Goal: Task Accomplishment & Management: Manage account settings

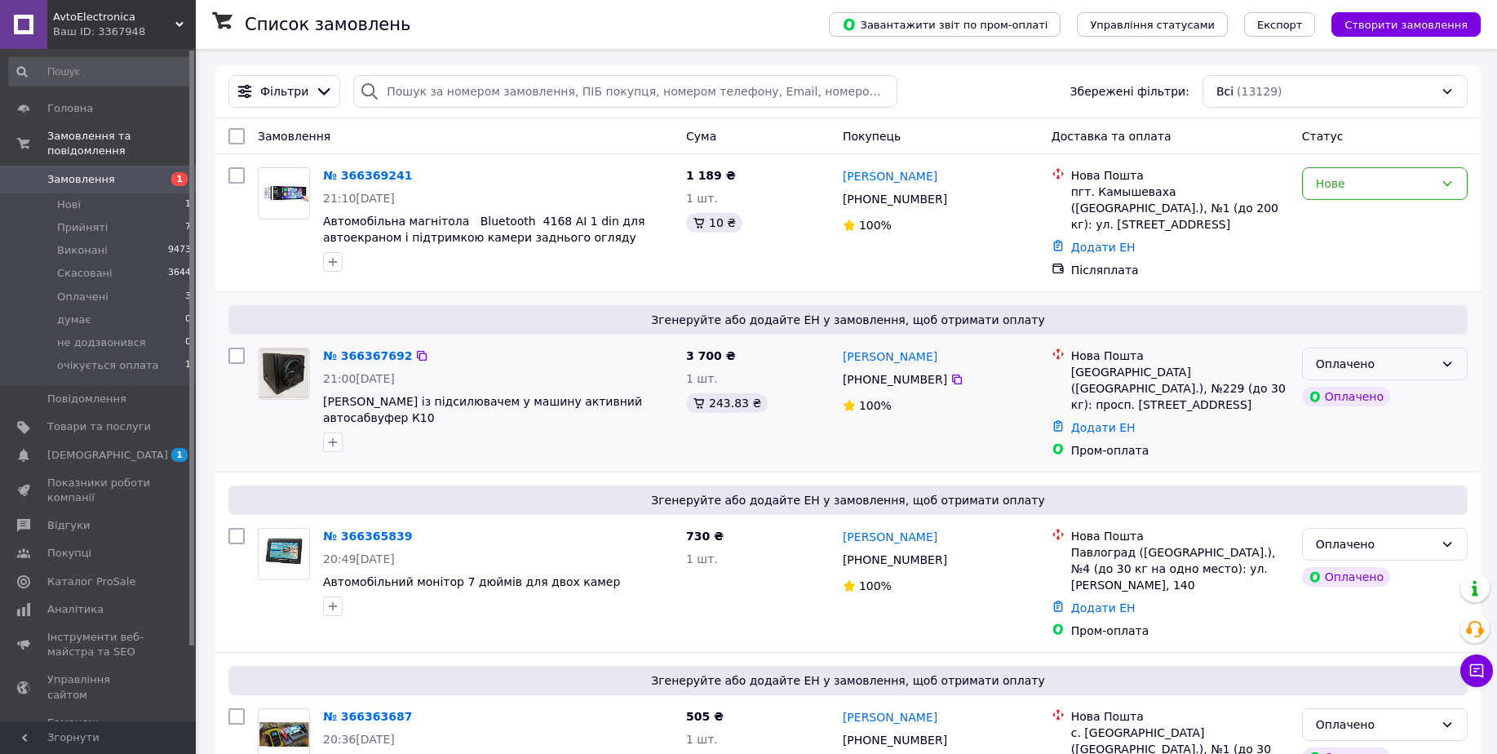
click at [1407, 365] on div "Оплачено" at bounding box center [1374, 364] width 118 height 18
click at [969, 584] on div "Микита Тіхонов +380 66 720 47 28 100%" at bounding box center [940, 583] width 209 height 124
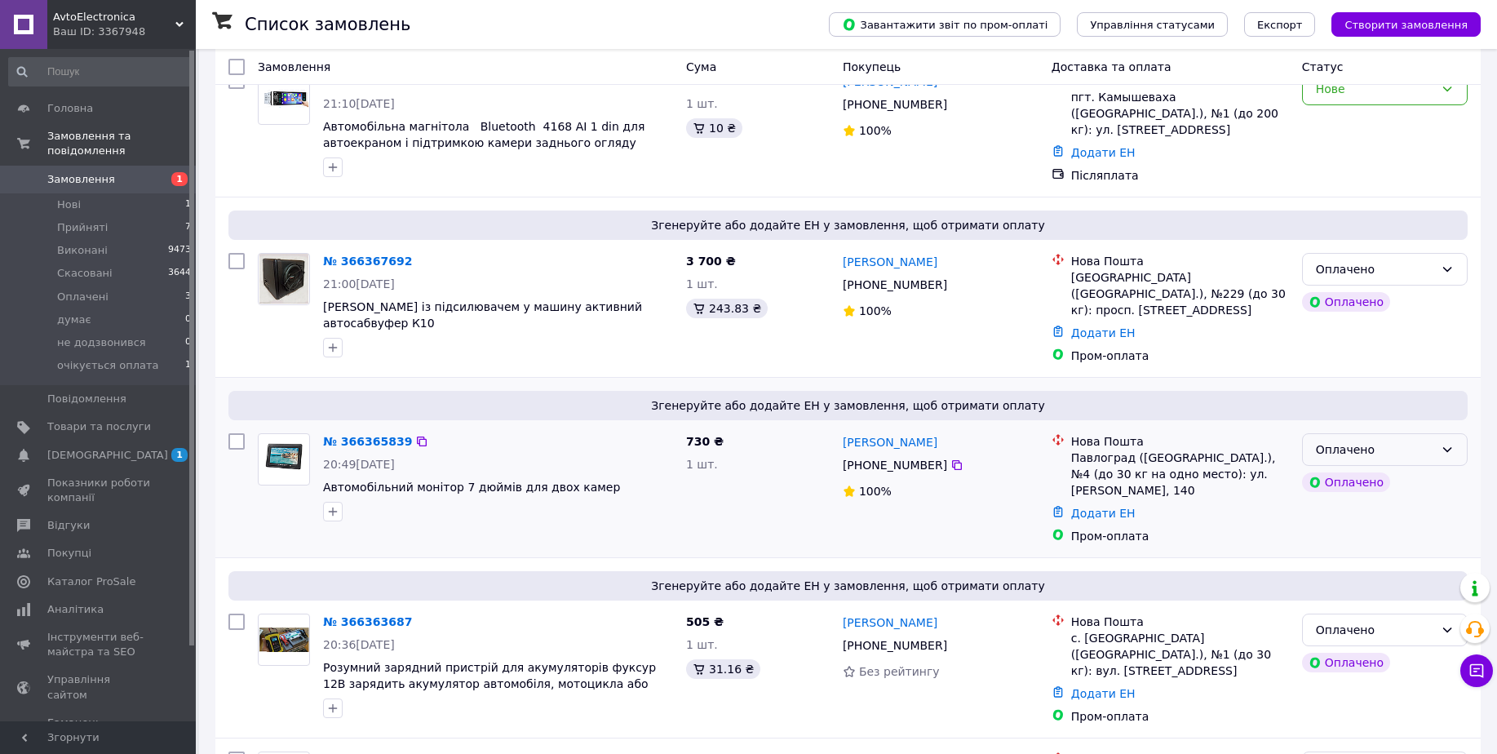
scroll to position [204, 0]
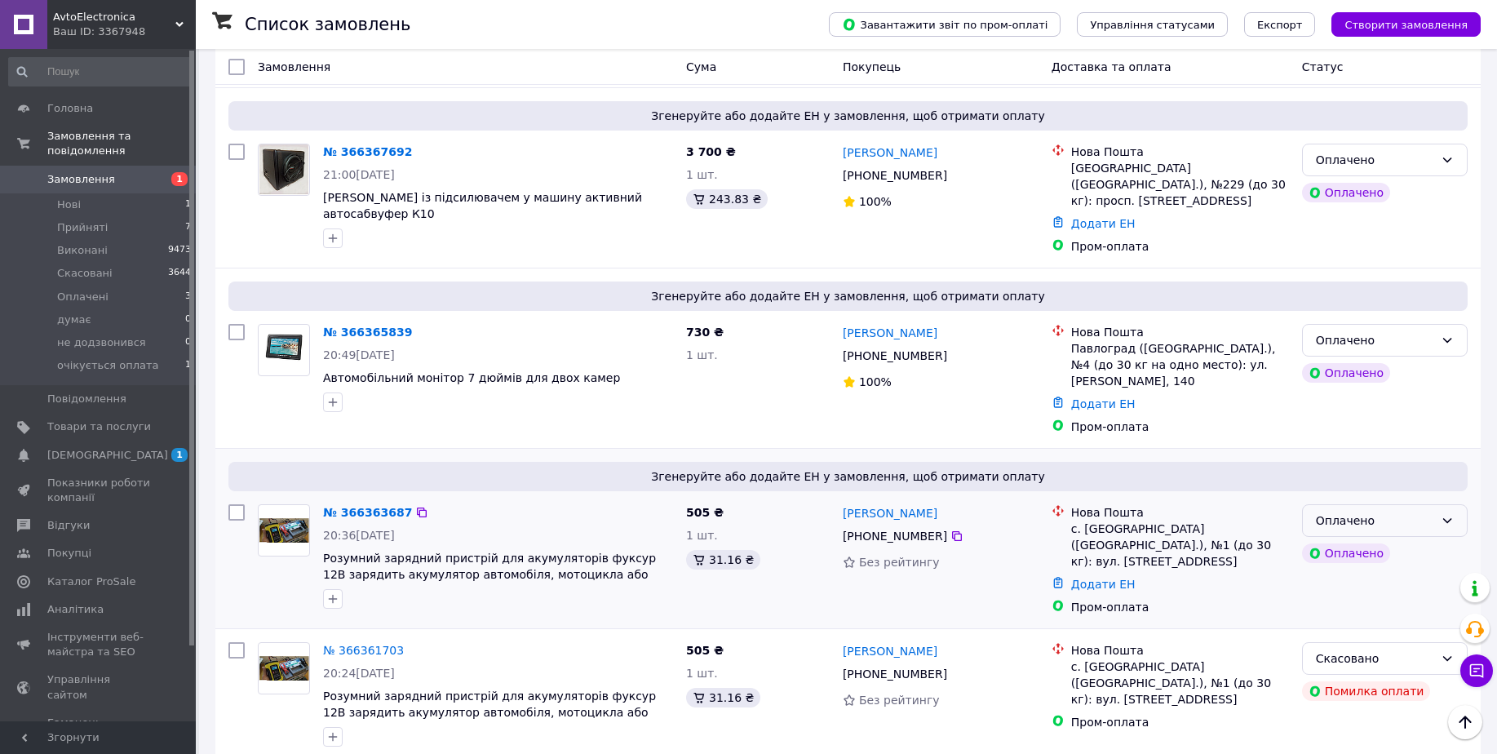
click at [1368, 511] on div "Оплачено" at bounding box center [1374, 520] width 118 height 18
click at [1349, 524] on li "Прийнято" at bounding box center [1384, 533] width 164 height 29
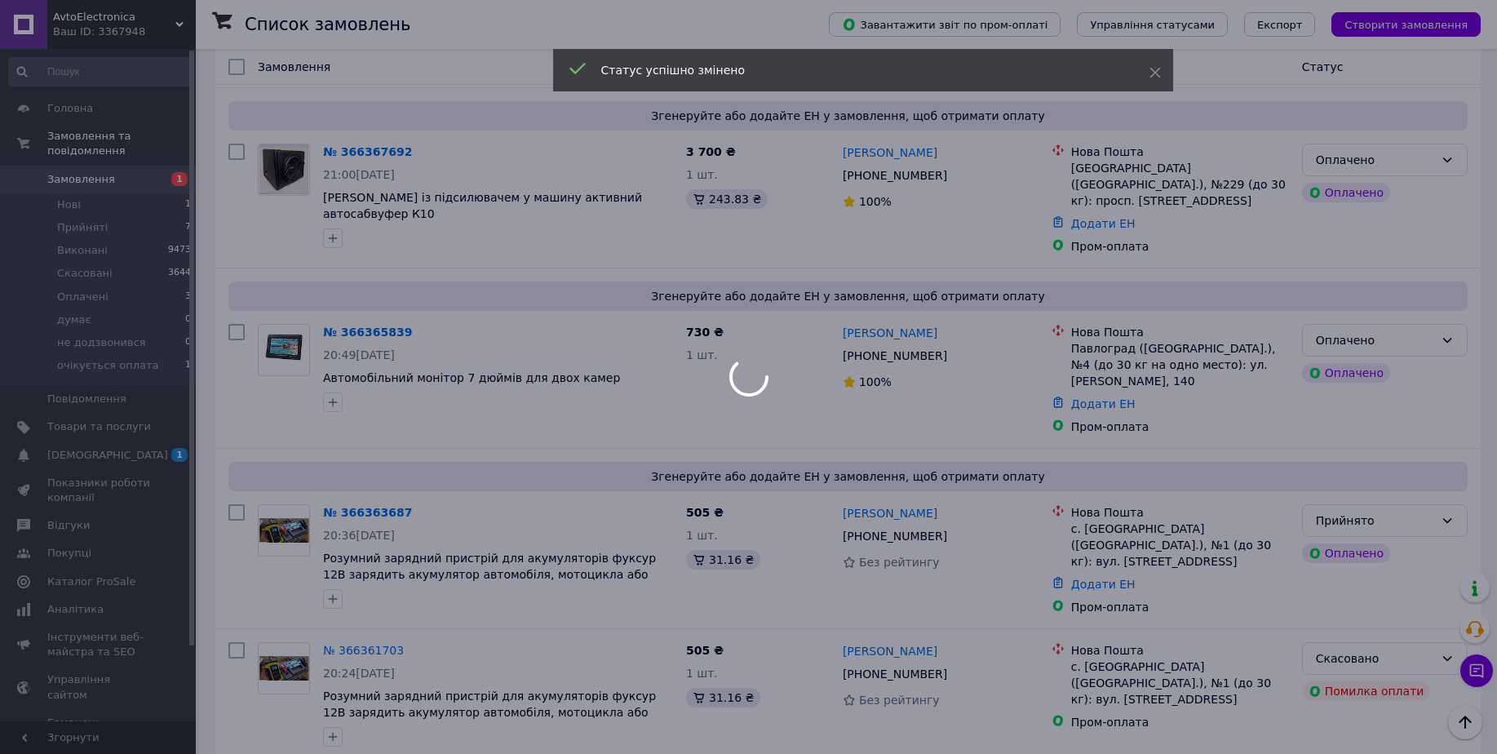
click at [1373, 320] on div at bounding box center [748, 377] width 1497 height 754
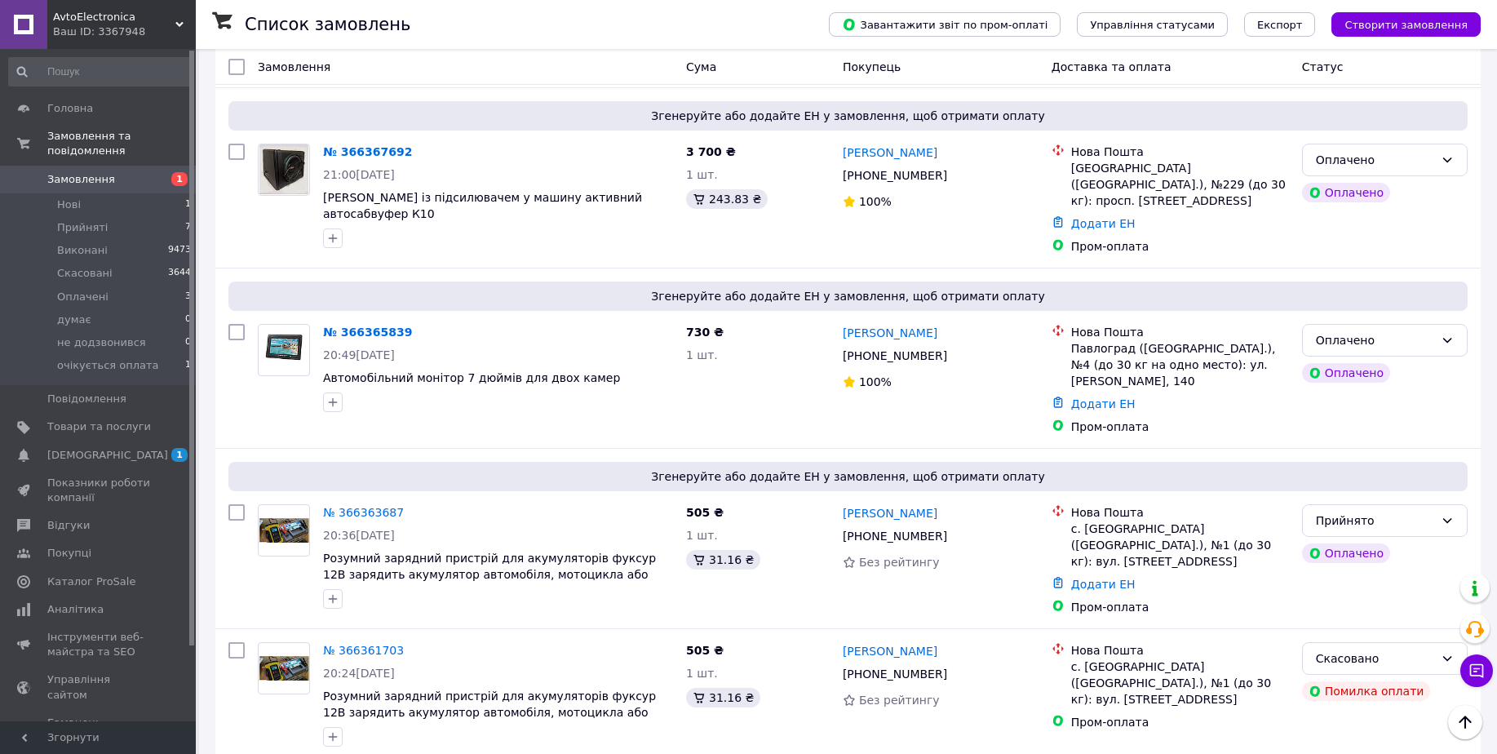
click at [1373, 331] on div "Оплачено" at bounding box center [1374, 340] width 118 height 18
click at [1364, 347] on li "Прийнято" at bounding box center [1384, 352] width 164 height 29
click at [1403, 156] on div "Оплачено" at bounding box center [1374, 160] width 118 height 18
click at [1395, 192] on li "Прийнято" at bounding box center [1384, 189] width 164 height 29
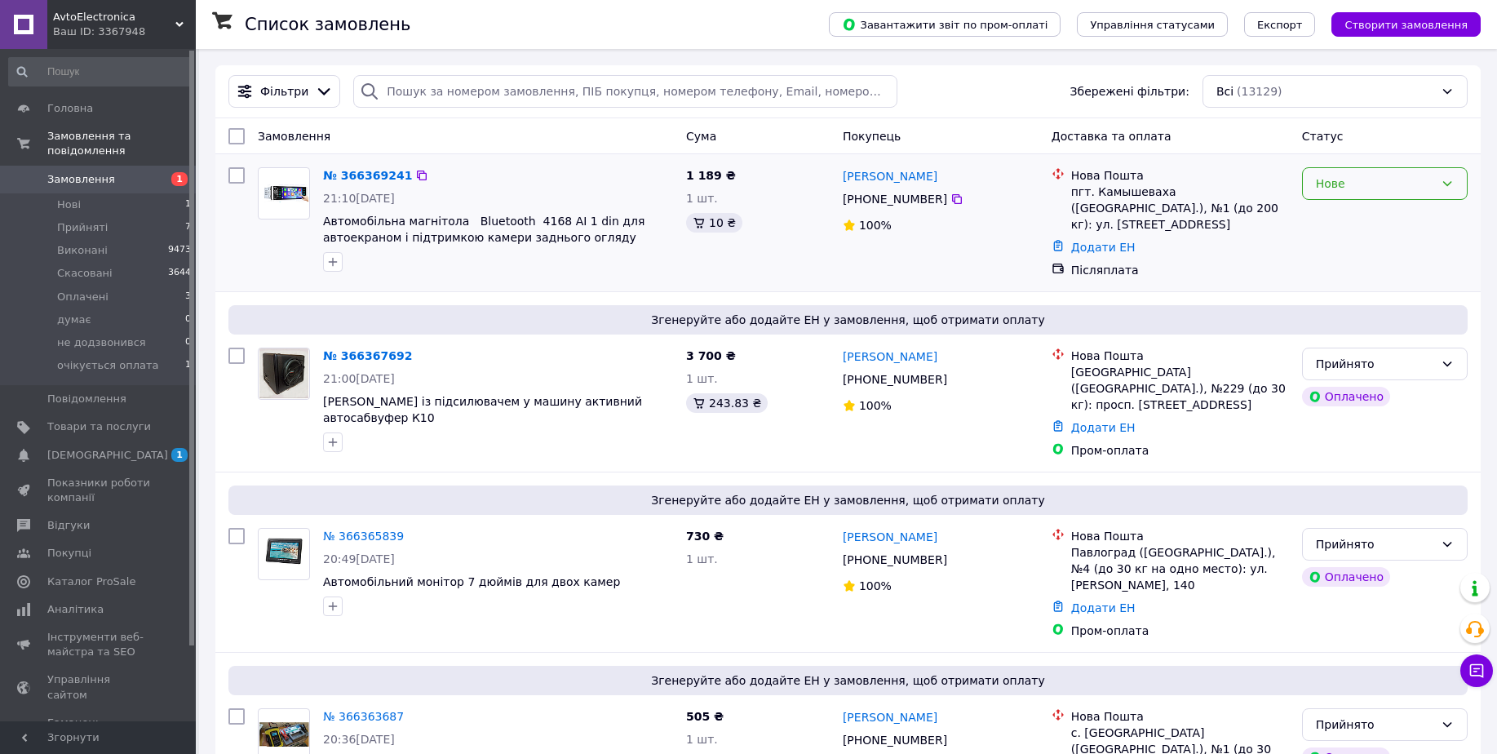
click at [1355, 188] on div "Нове" at bounding box center [1374, 184] width 118 height 18
click at [1361, 216] on li "Прийнято" at bounding box center [1384, 219] width 164 height 29
click at [178, 216] on li "Прийняті 7" at bounding box center [100, 227] width 201 height 23
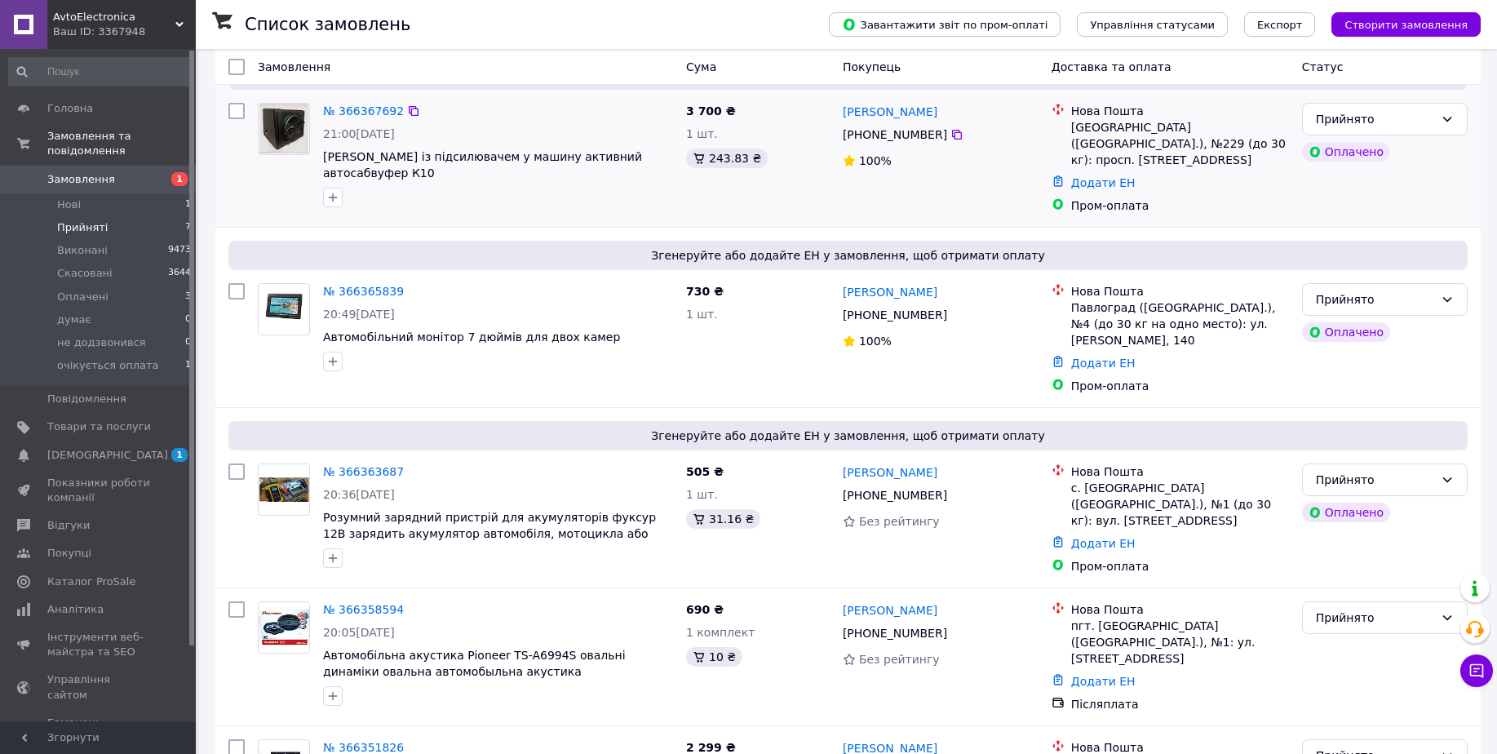
scroll to position [306, 0]
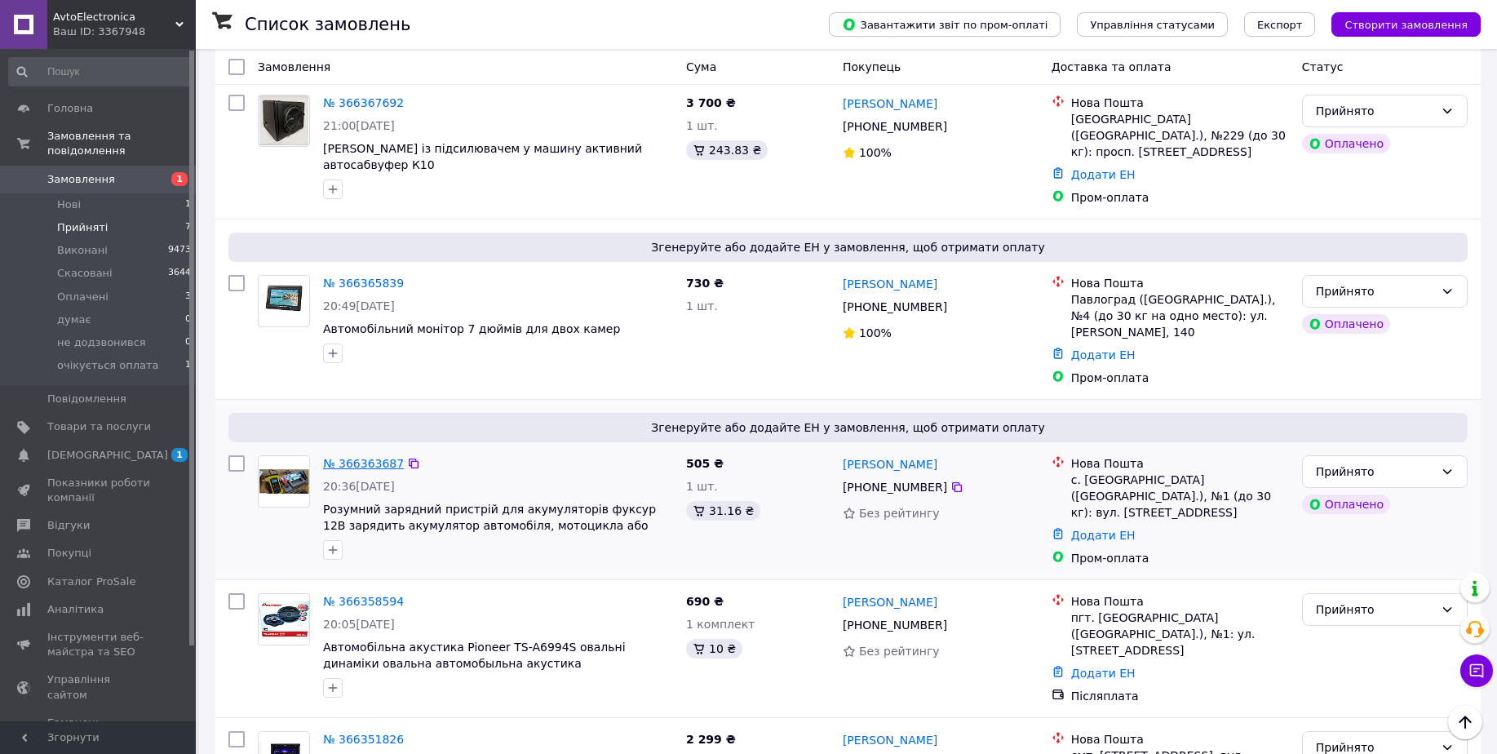
click at [372, 457] on link "№ 366363687" at bounding box center [363, 463] width 81 height 13
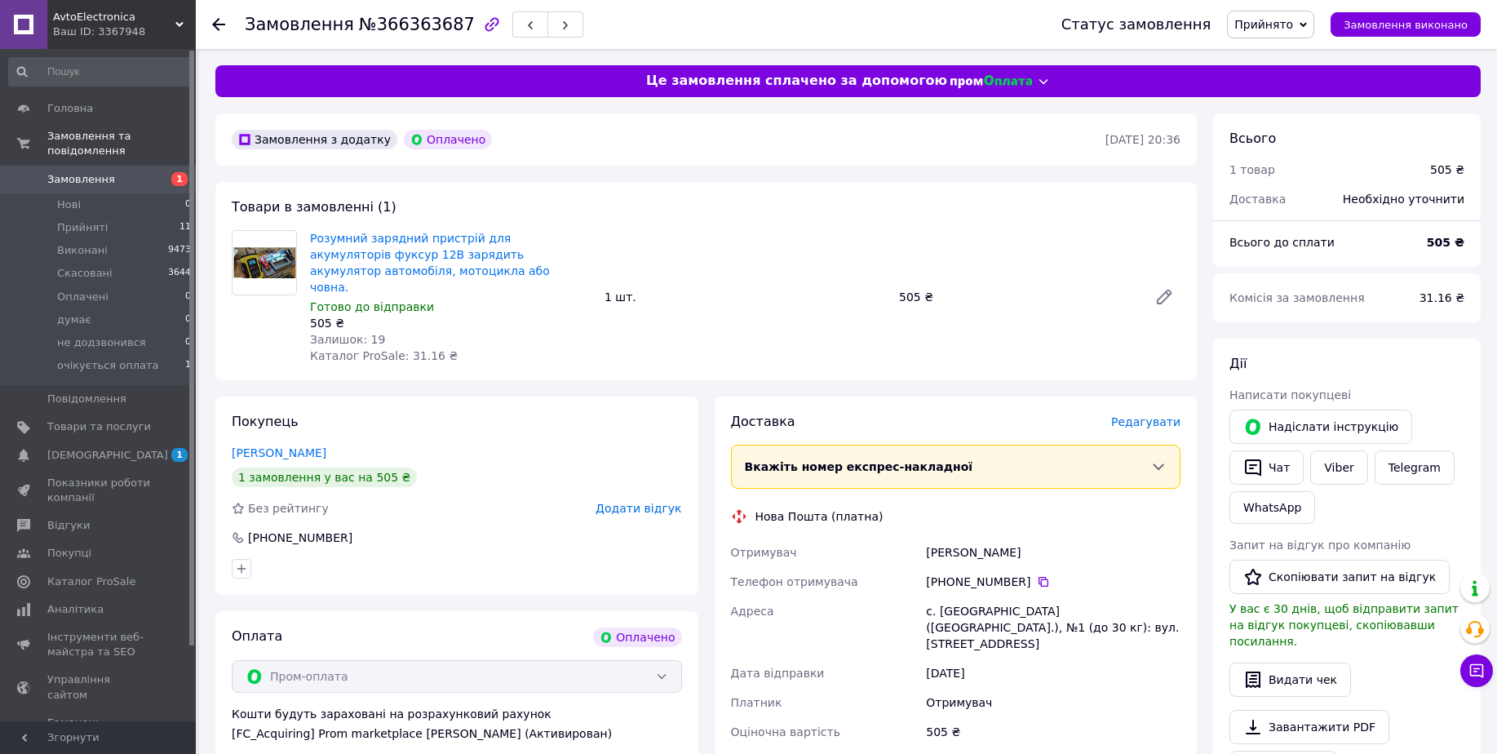
click at [1156, 415] on span "Редагувати" at bounding box center [1145, 421] width 69 height 13
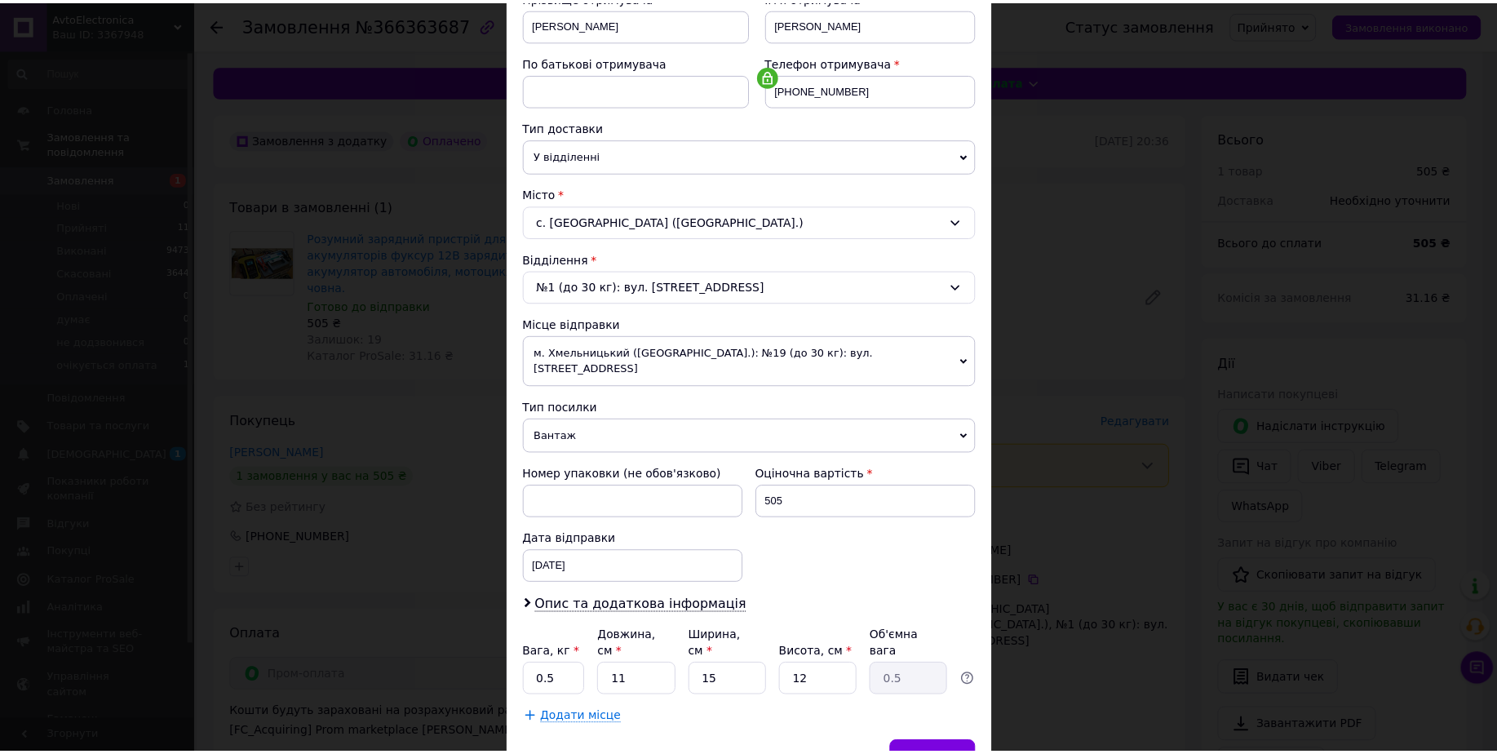
scroll to position [329, 0]
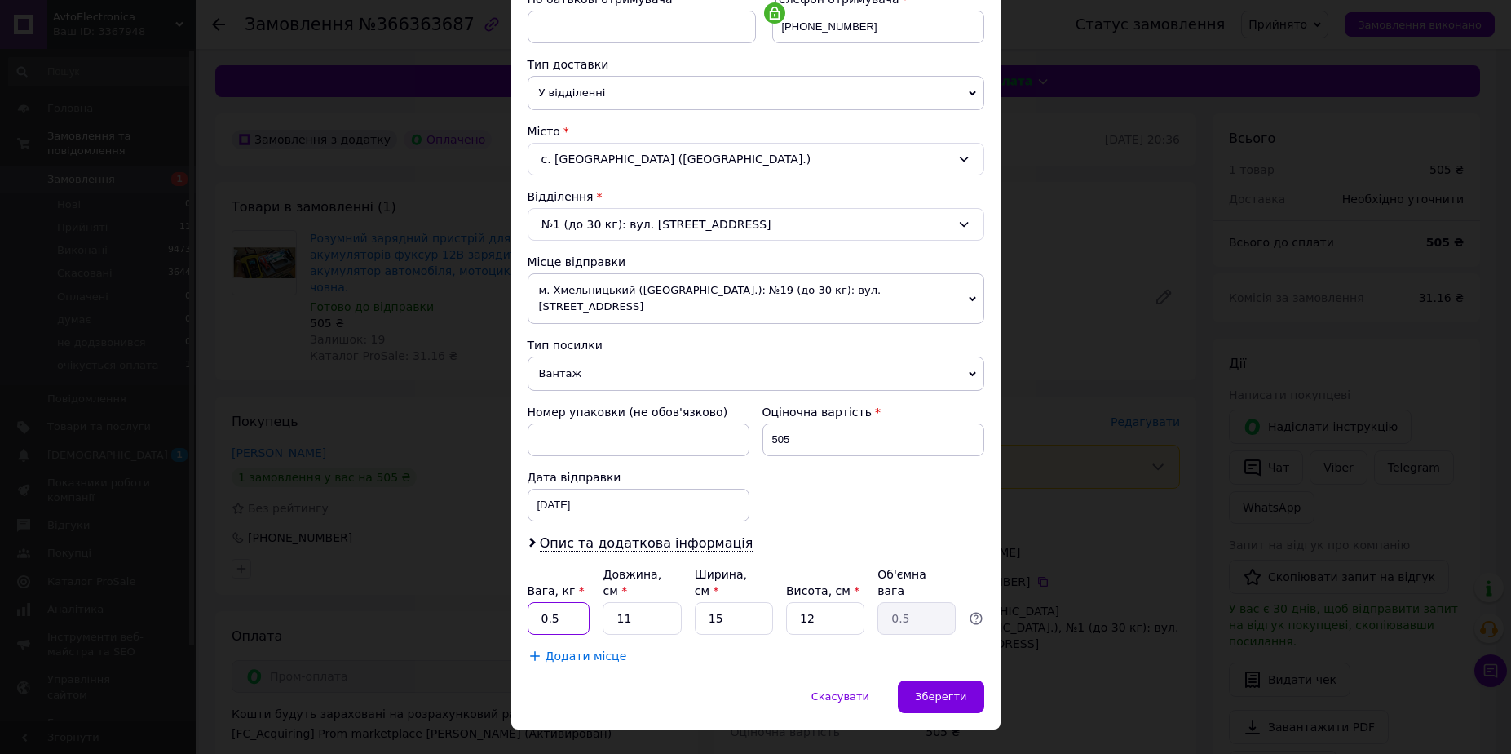
drag, startPoint x: 559, startPoint y: 585, endPoint x: 519, endPoint y: 559, distance: 48.0
click at [519, 559] on div "Спосіб доставки Нова Пошта (платна) Платник Отримувач Відправник Прізвище отрим…" at bounding box center [755, 228] width 489 height 903
type input "1"
click at [974, 680] on div "Зберегти" at bounding box center [941, 696] width 86 height 33
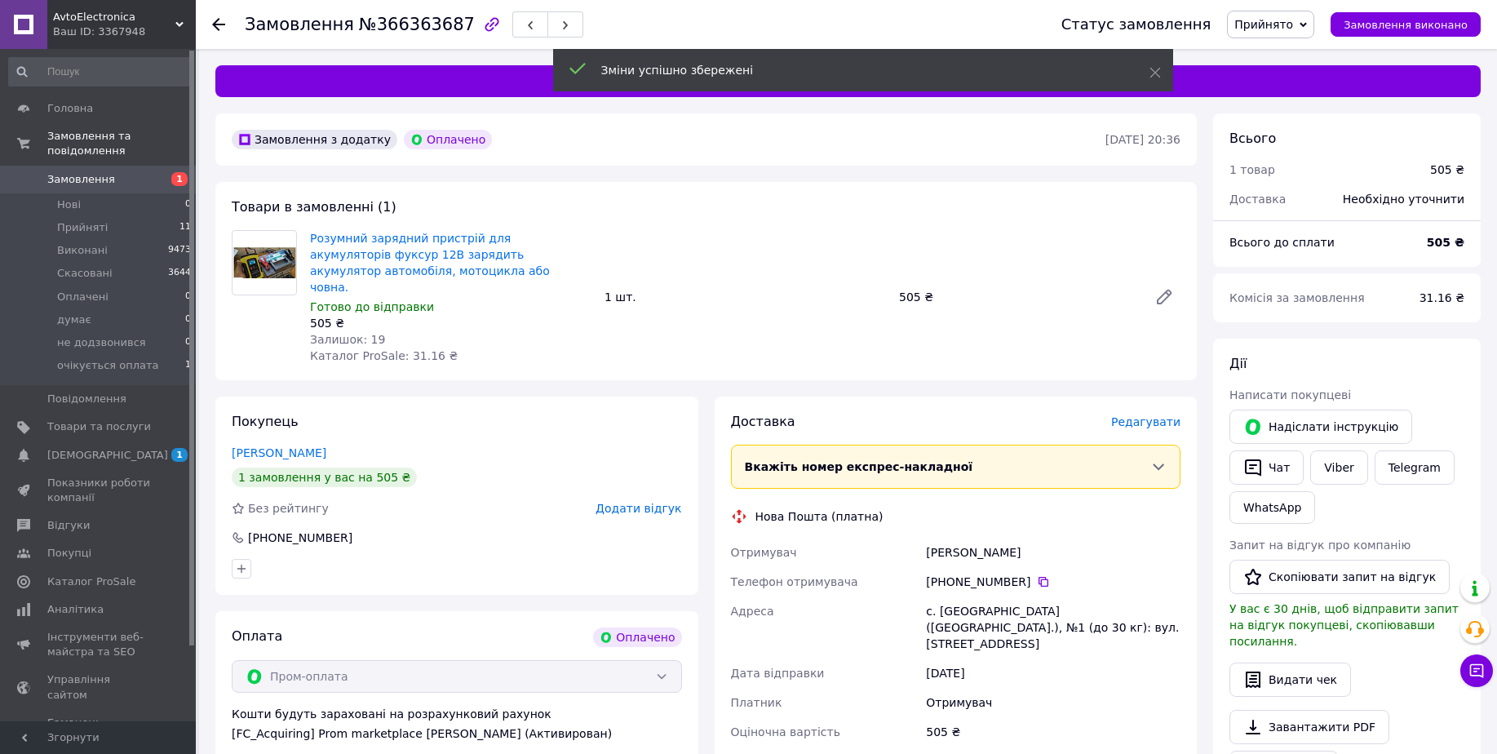
scroll to position [204, 0]
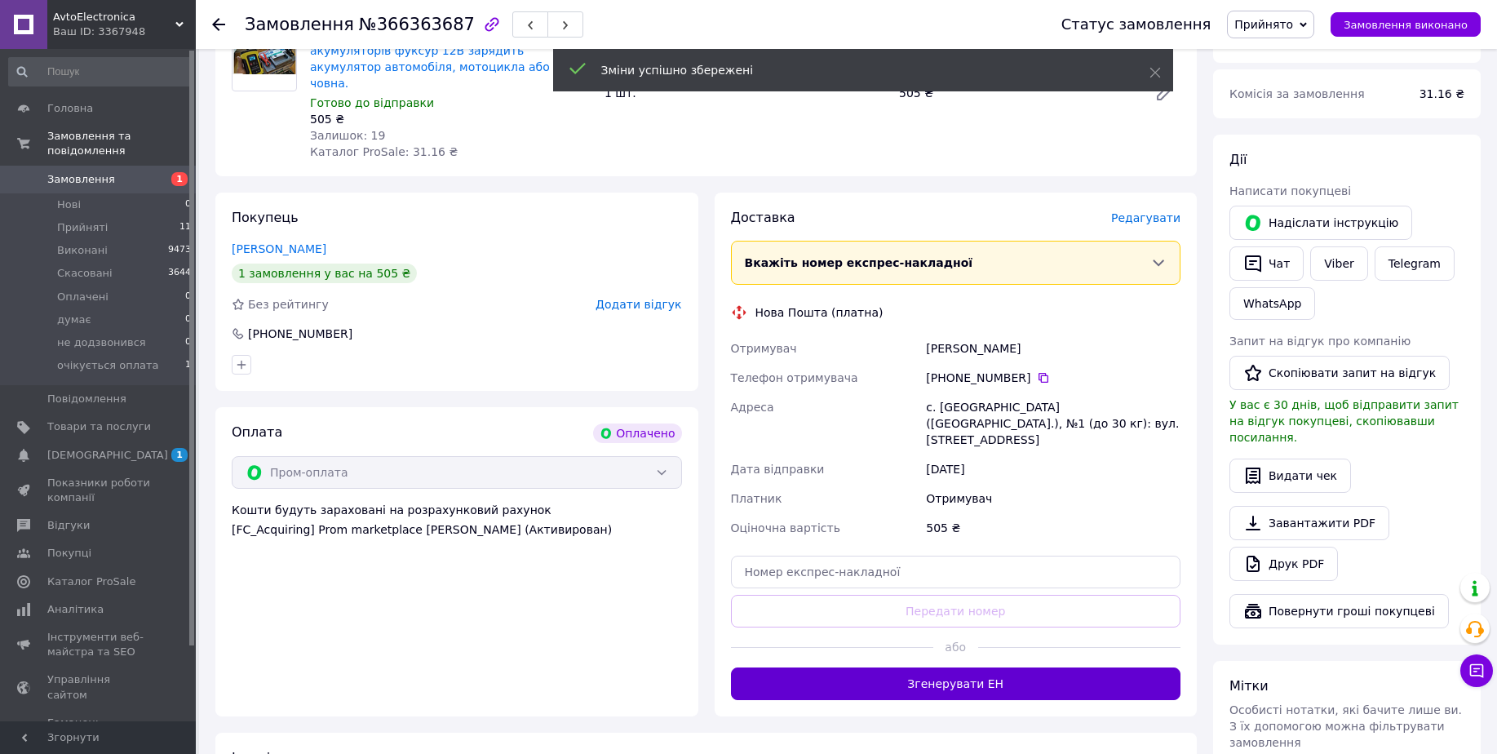
click at [976, 667] on button "Згенерувати ЕН" at bounding box center [956, 683] width 450 height 33
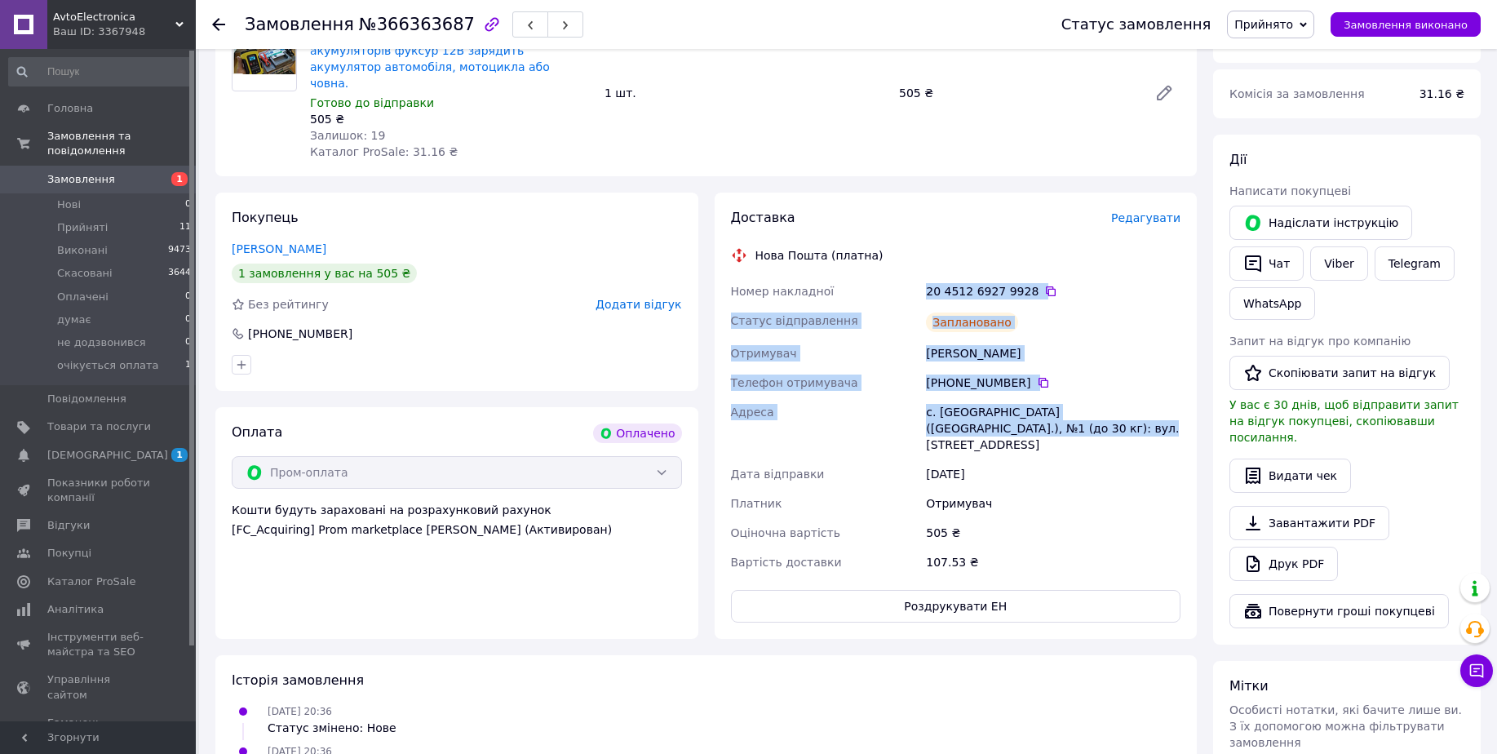
drag, startPoint x: 925, startPoint y: 274, endPoint x: 1116, endPoint y: 418, distance: 238.8
click at [1116, 418] on div "Номер накладної 20 4512 6927 9928   Статус відправлення Заплановано Отримувач С…" at bounding box center [955, 426] width 457 height 300
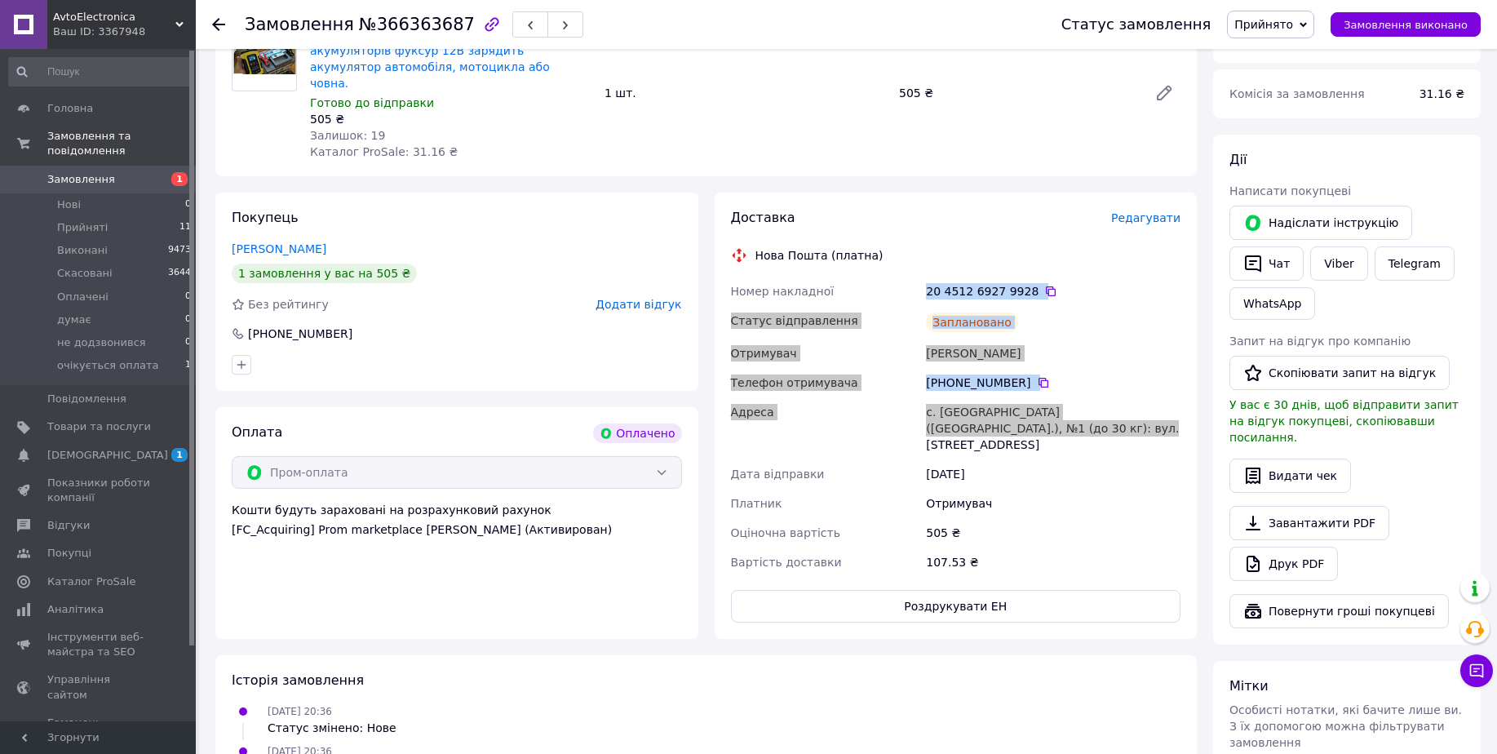
copy div "20 4512 6927 9928   Статус відправлення Заплановано Отримувач Скоробагатько Нат…"
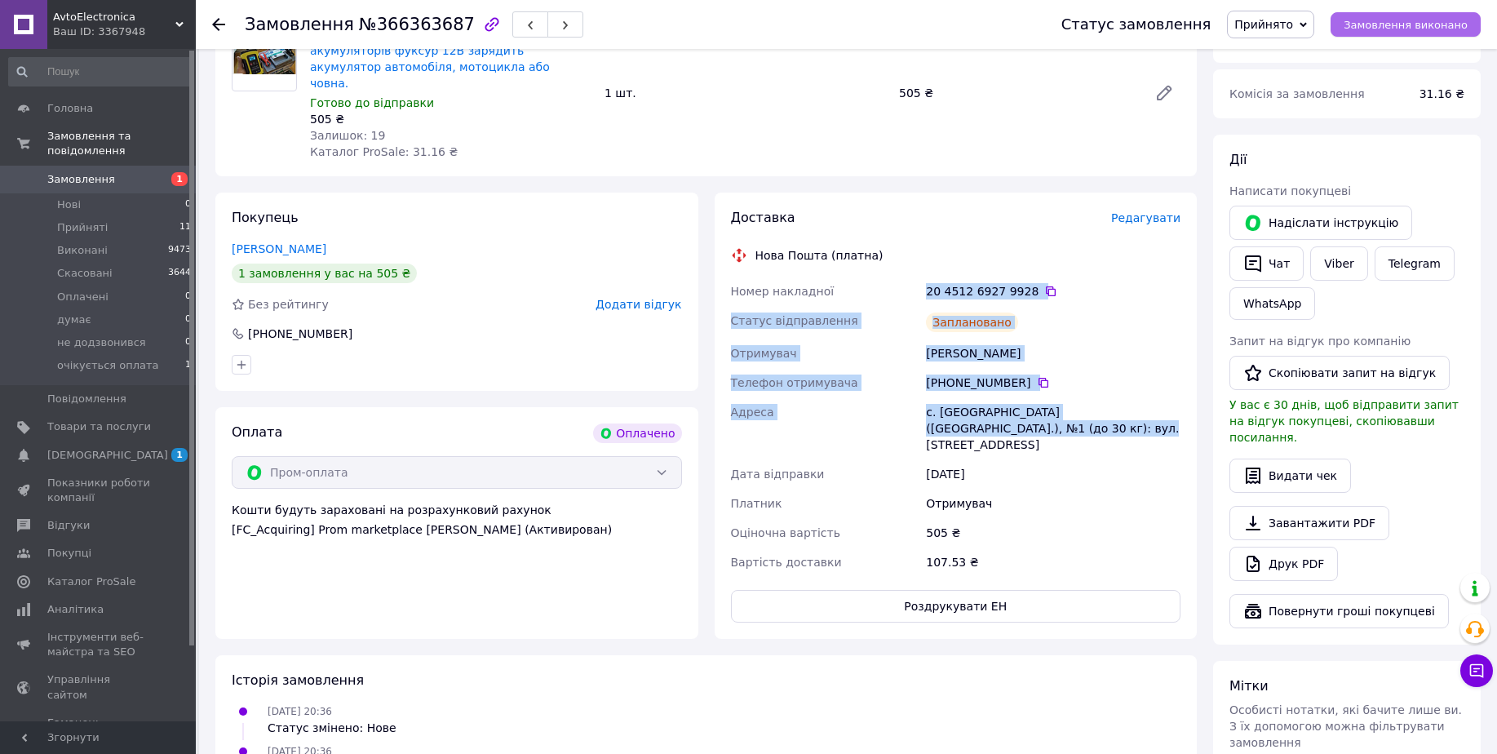
click at [1417, 19] on span "Замовлення виконано" at bounding box center [1405, 25] width 124 height 12
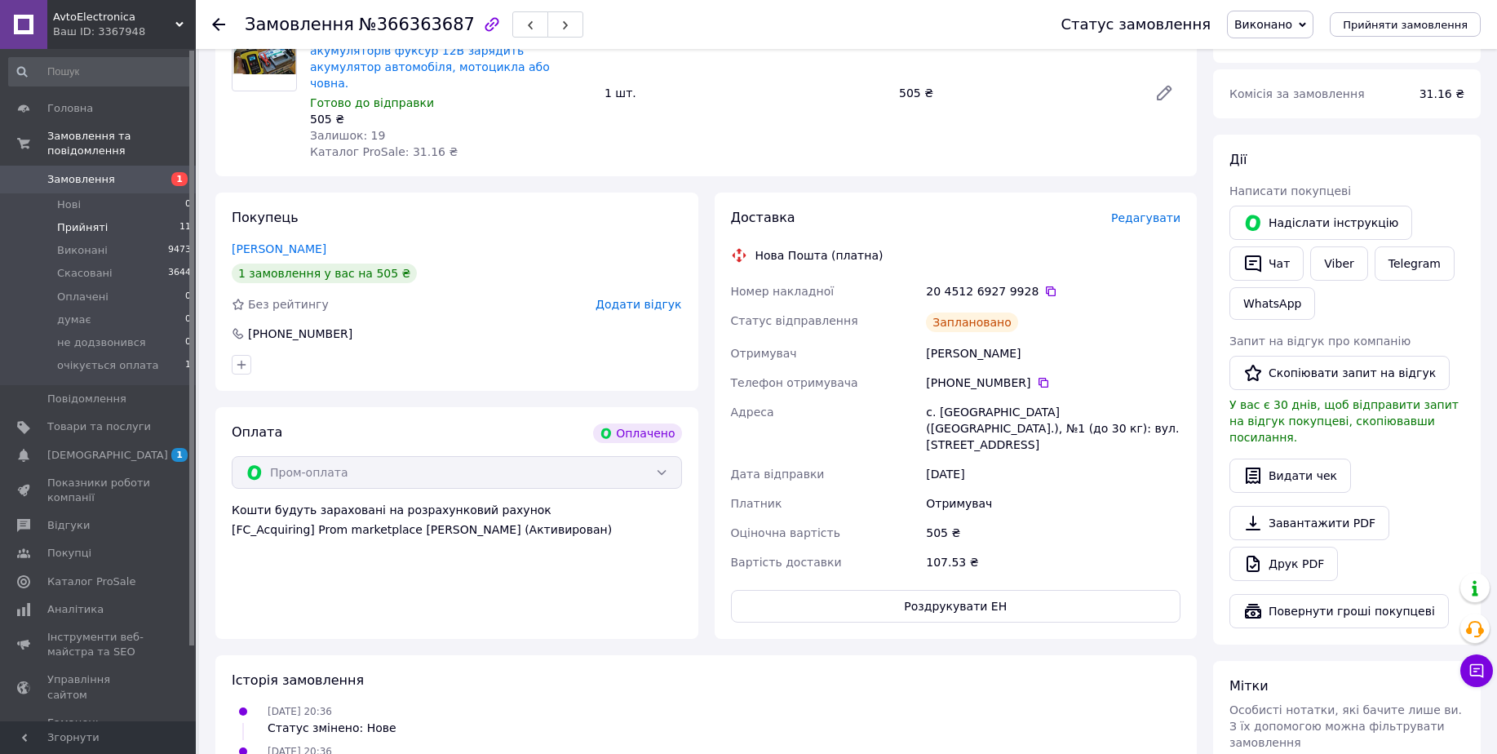
click at [179, 220] on span "11" at bounding box center [184, 227] width 11 height 15
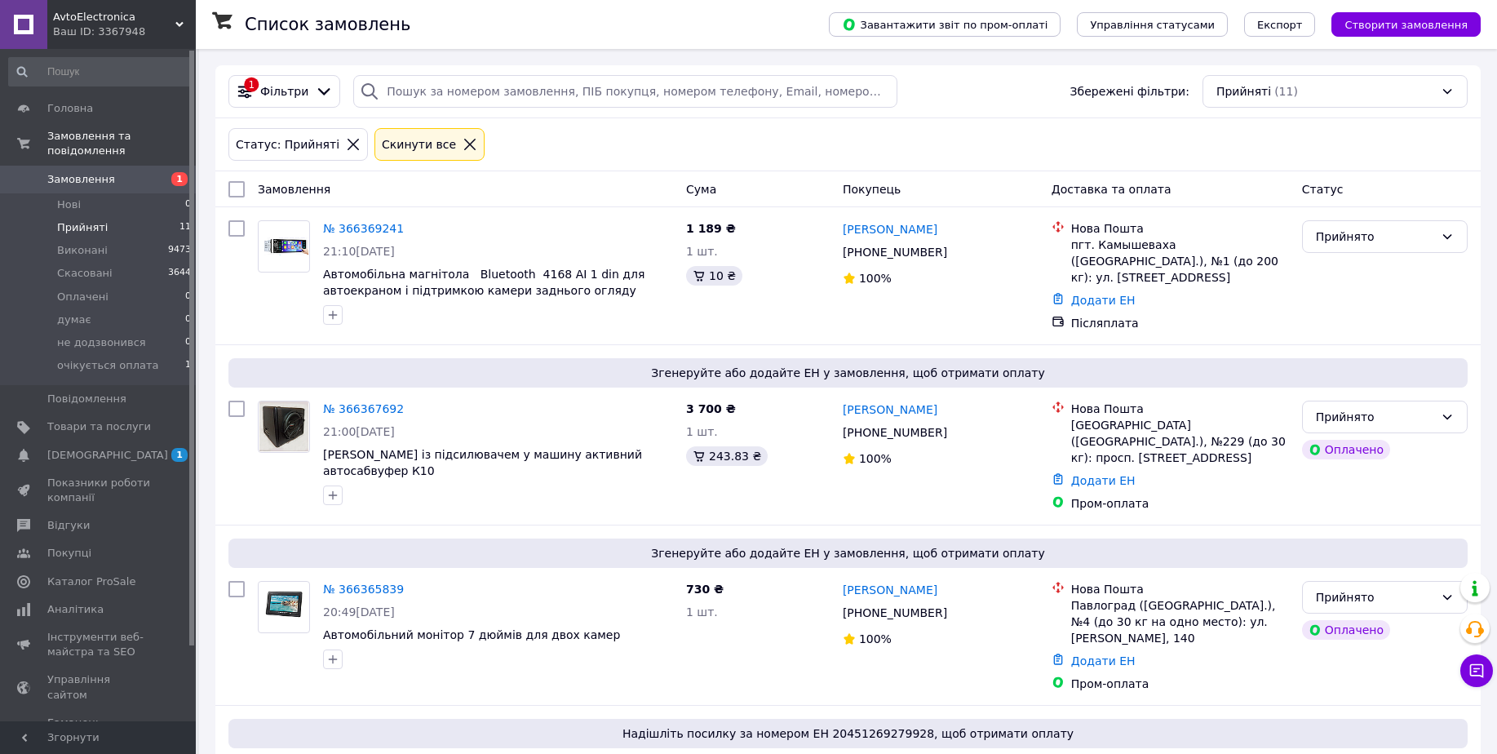
click at [179, 220] on span "11" at bounding box center [184, 227] width 11 height 15
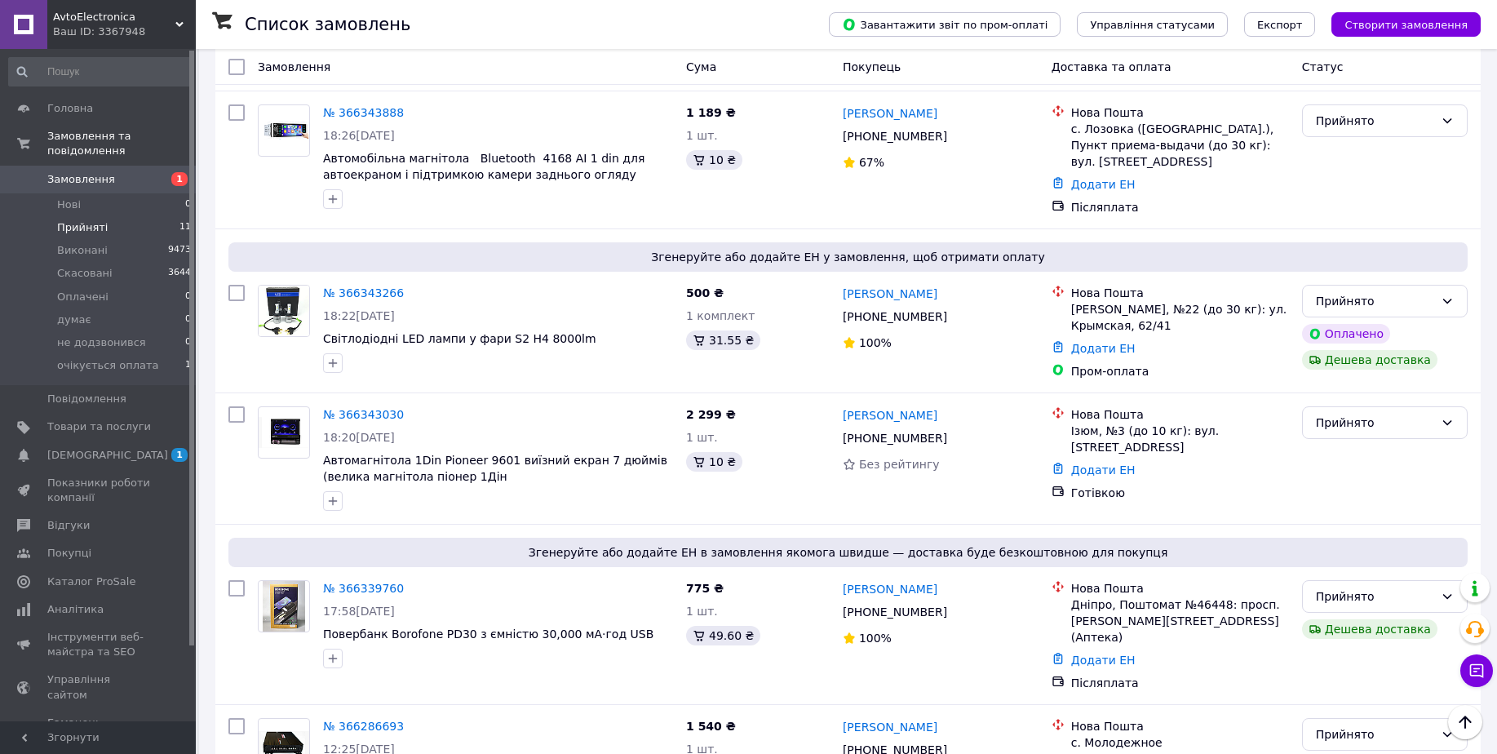
scroll to position [1121, 0]
